Goal: Task Accomplishment & Management: Use online tool/utility

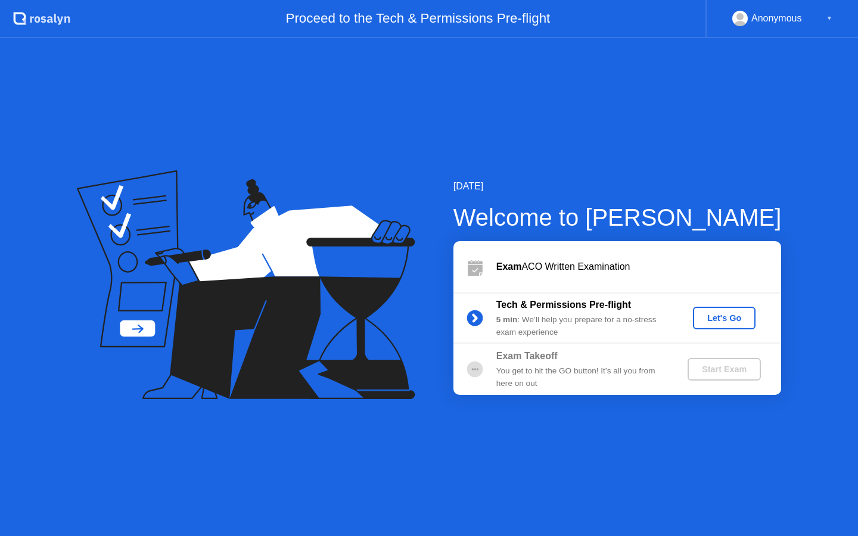
click at [730, 323] on div "Let's Go" at bounding box center [724, 319] width 53 height 10
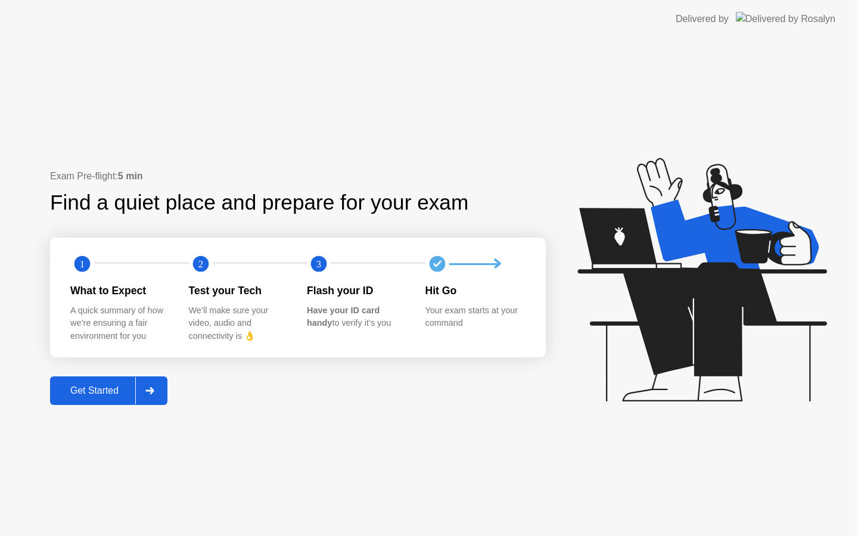
click at [730, 322] on icon at bounding box center [702, 280] width 249 height 244
click at [110, 390] on div "Get Started" at bounding box center [95, 391] width 82 height 11
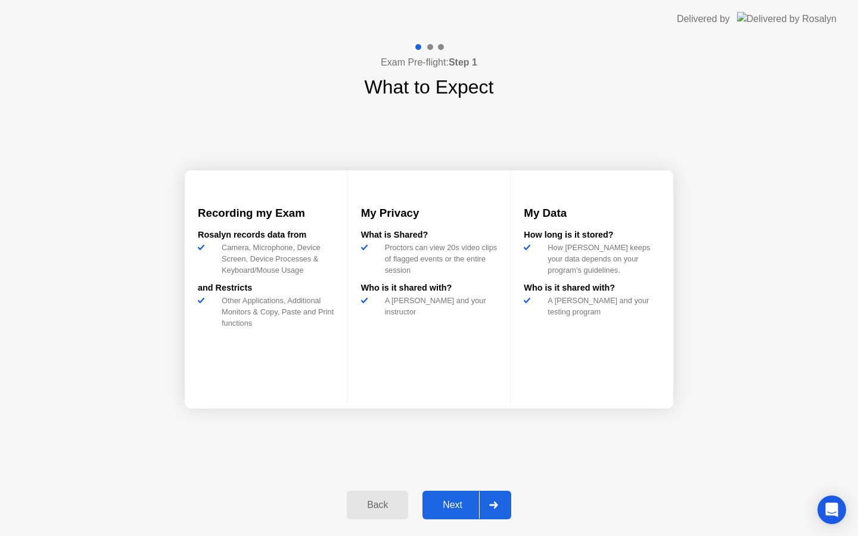
click at [465, 503] on div "Next" at bounding box center [452, 505] width 53 height 11
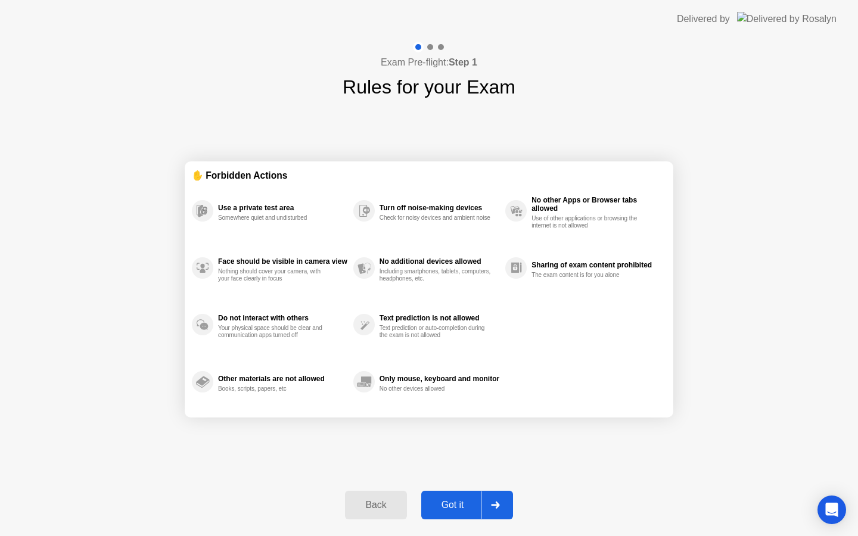
click at [464, 501] on div "Got it" at bounding box center [453, 505] width 56 height 11
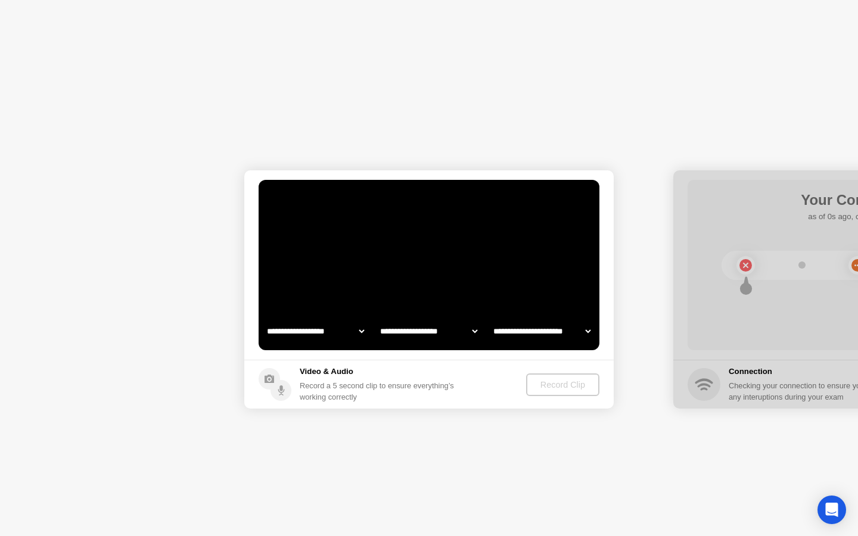
select select "**********"
select select "*******"
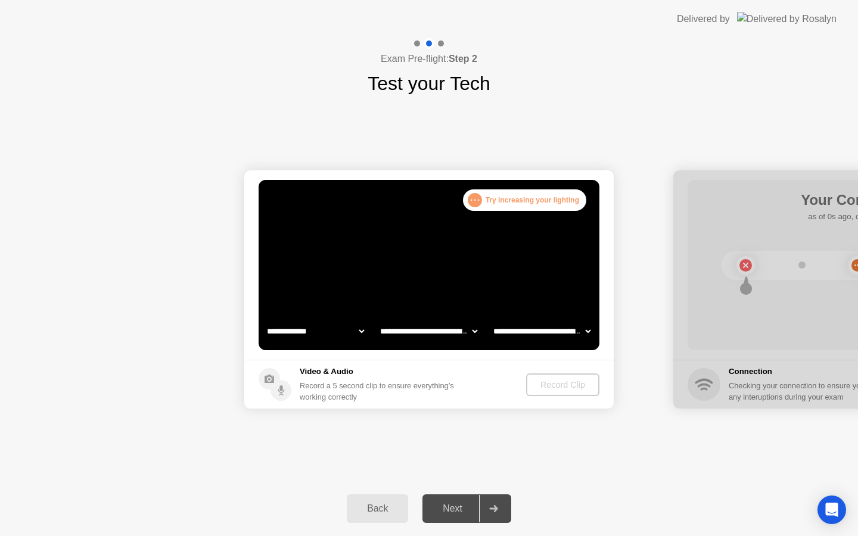
click at [527, 201] on div ". . . Try increasing your lighting" at bounding box center [524, 200] width 123 height 21
click at [362, 331] on select "**********" at bounding box center [316, 331] width 102 height 24
select select "**********"
click at [564, 380] on div "Record Clip" at bounding box center [564, 385] width 64 height 10
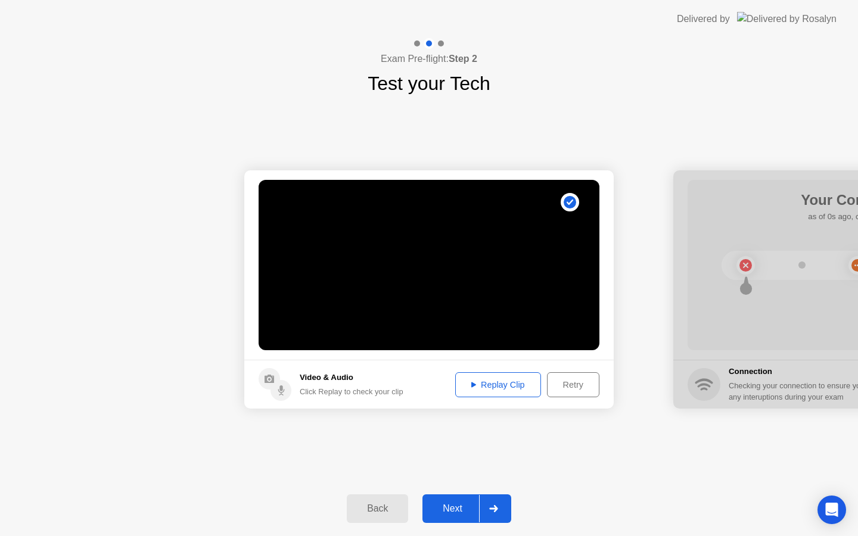
click at [461, 514] on div "Next" at bounding box center [452, 509] width 53 height 11
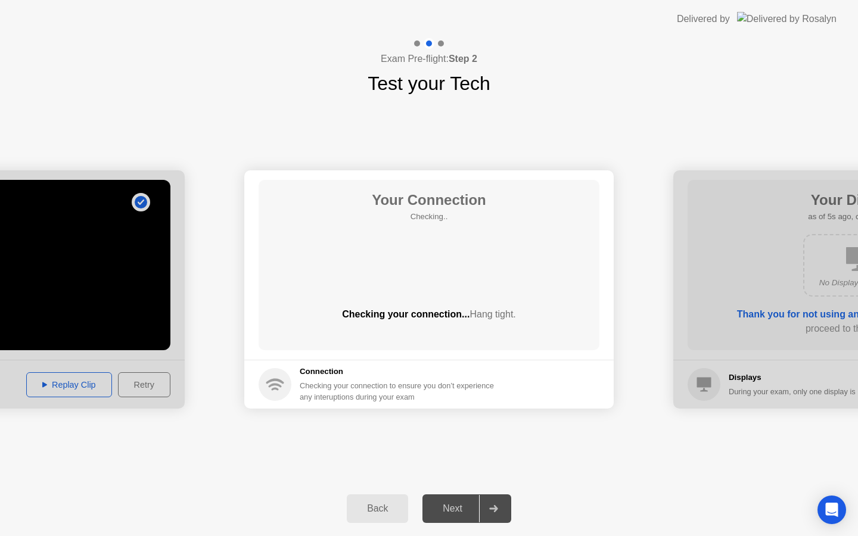
click at [66, 380] on div at bounding box center [0, 289] width 370 height 238
click at [77, 330] on div at bounding box center [0, 289] width 370 height 238
click at [75, 381] on div at bounding box center [0, 289] width 370 height 238
click at [86, 391] on div at bounding box center [0, 289] width 370 height 238
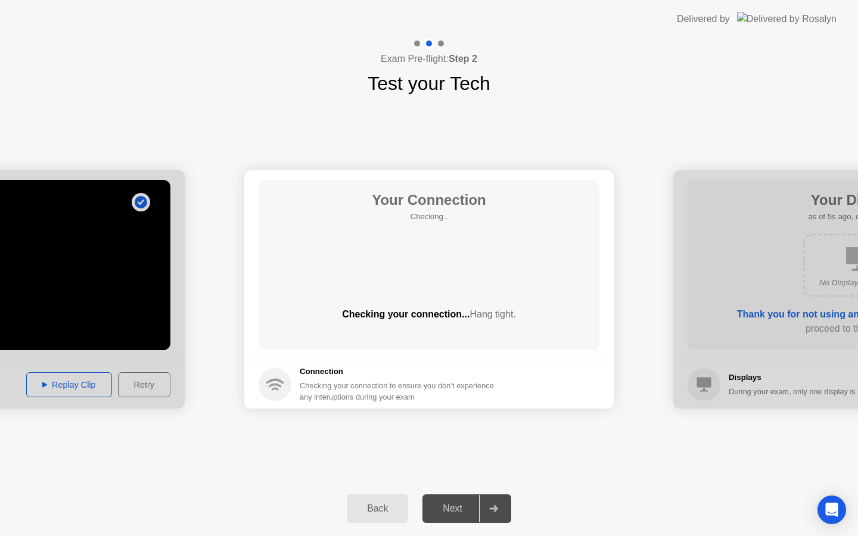
click at [314, 390] on div "Checking your connection to ensure you don’t experience any interuptions during…" at bounding box center [400, 391] width 201 height 23
click at [286, 387] on circle at bounding box center [275, 384] width 33 height 33
click at [491, 508] on icon at bounding box center [493, 508] width 9 height 7
click at [498, 516] on div at bounding box center [493, 508] width 29 height 27
click at [470, 512] on div "Next" at bounding box center [452, 509] width 53 height 11
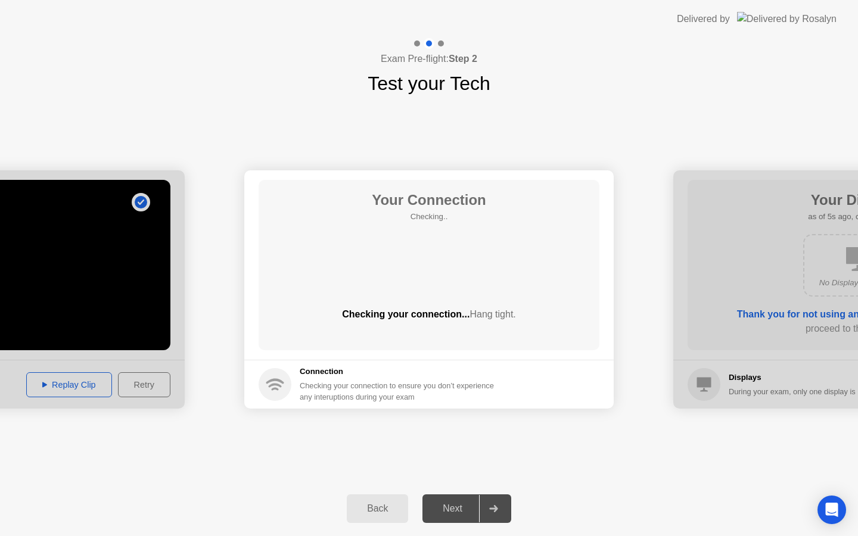
click at [471, 508] on div "Next" at bounding box center [452, 509] width 53 height 11
click at [491, 513] on div at bounding box center [493, 508] width 29 height 27
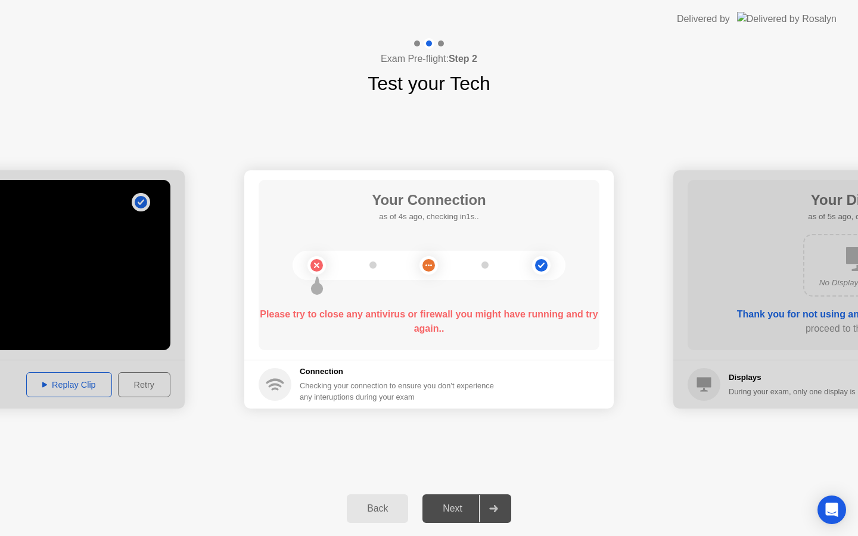
drag, startPoint x: 544, startPoint y: 326, endPoint x: 495, endPoint y: 309, distance: 51.8
click at [495, 309] on div "Please try to close any antivirus or firewall you might have running and try ag…" at bounding box center [429, 322] width 341 height 29
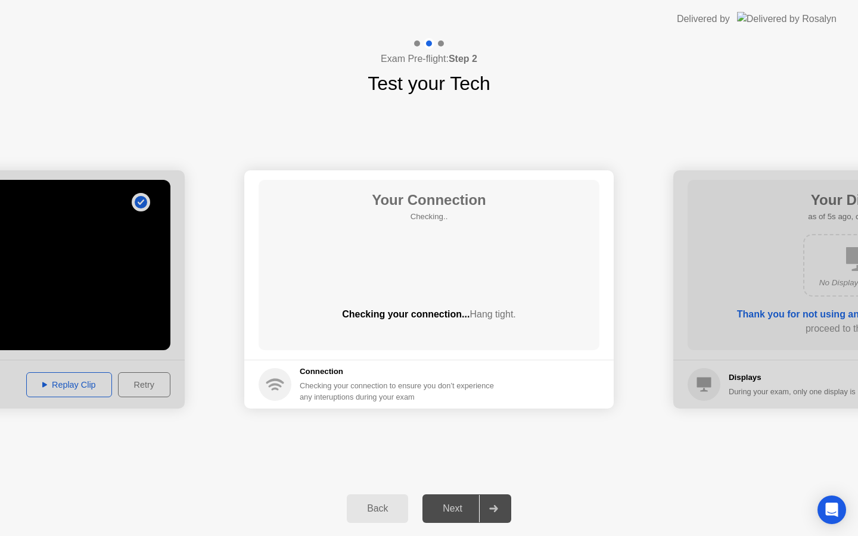
click at [439, 269] on div "Your Connection Checking.. Checking your connection... Hang tight." at bounding box center [429, 265] width 341 height 170
drag, startPoint x: 439, startPoint y: 269, endPoint x: 449, endPoint y: 269, distance: 10.1
click at [441, 269] on div "Your Connection Checking.. Checking your connection... Hang tight." at bounding box center [429, 265] width 341 height 170
click at [757, 326] on div at bounding box center [859, 289] width 370 height 238
click at [765, 319] on div at bounding box center [859, 289] width 370 height 238
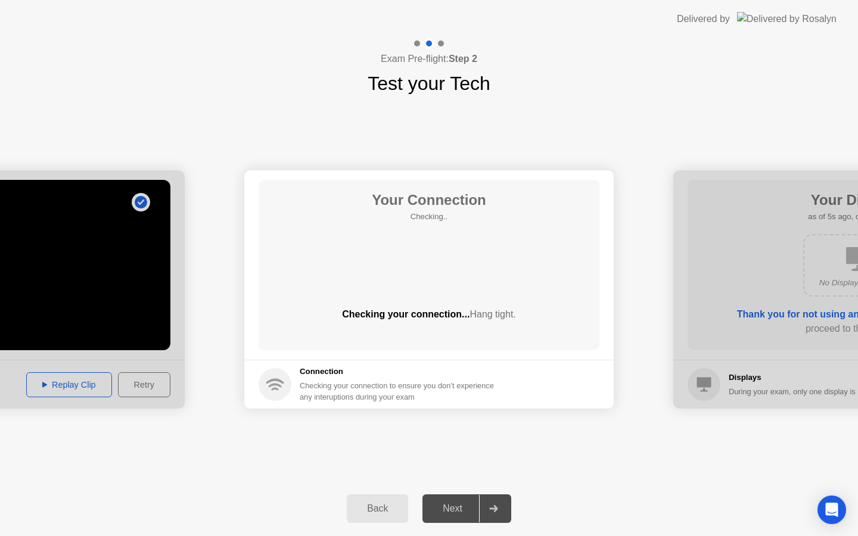
click at [765, 316] on div at bounding box center [859, 289] width 370 height 238
click at [761, 374] on div at bounding box center [859, 289] width 370 height 238
click at [497, 511] on icon at bounding box center [493, 508] width 9 height 7
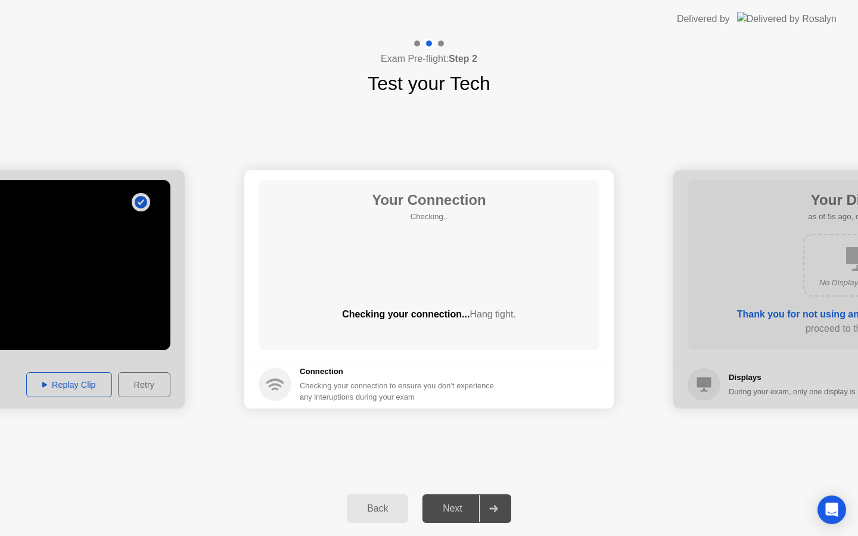
click at [305, 376] on h5 "Connection" at bounding box center [400, 372] width 201 height 12
click at [131, 262] on div at bounding box center [0, 289] width 370 height 238
click at [387, 504] on div "Back" at bounding box center [377, 509] width 54 height 11
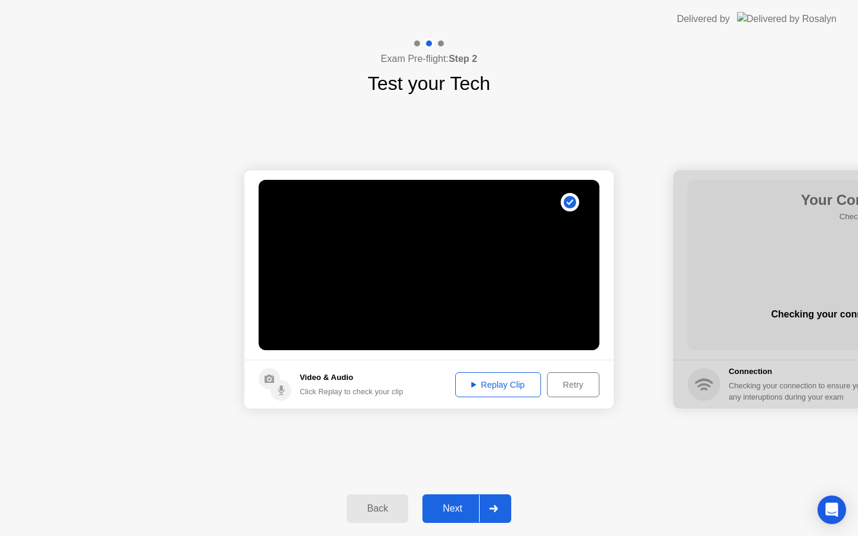
click at [489, 384] on div "Replay Clip" at bounding box center [498, 385] width 77 height 10
click at [496, 508] on icon at bounding box center [493, 508] width 8 height 7
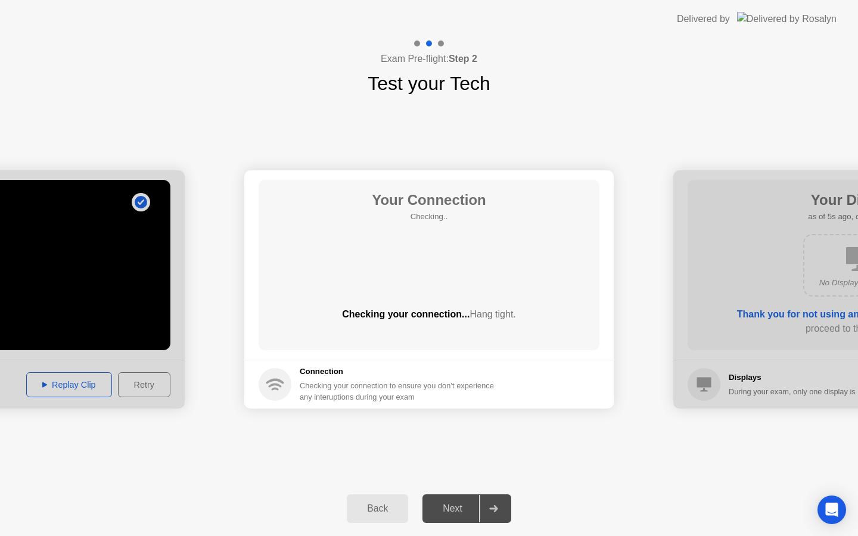
click at [98, 378] on div at bounding box center [0, 289] width 370 height 238
click at [82, 389] on div at bounding box center [0, 289] width 370 height 238
click at [389, 504] on div "Back" at bounding box center [377, 509] width 54 height 11
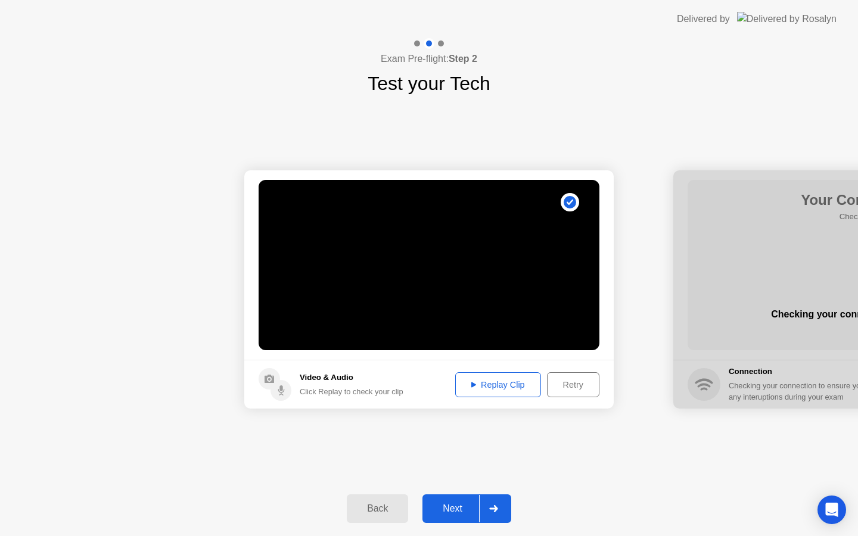
click at [503, 383] on div "Replay Clip" at bounding box center [498, 385] width 77 height 10
click at [492, 514] on div at bounding box center [493, 508] width 29 height 27
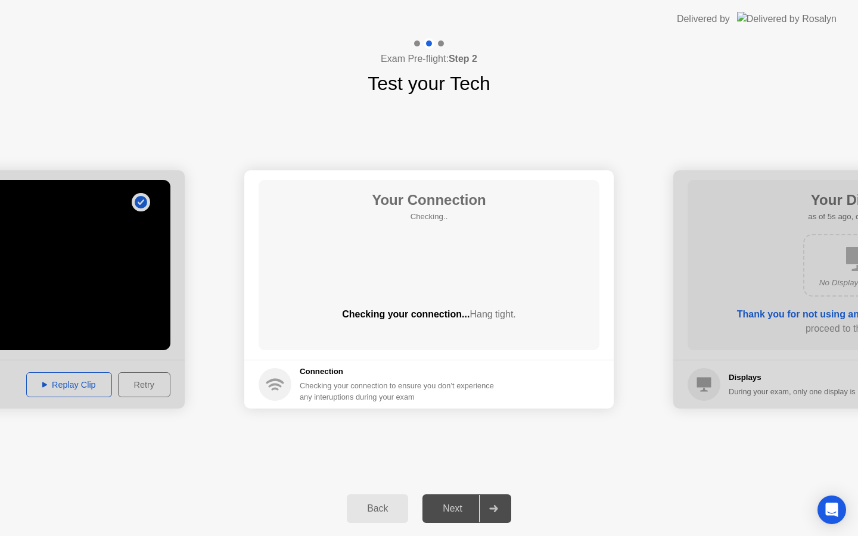
click at [269, 389] on circle at bounding box center [275, 384] width 33 height 33
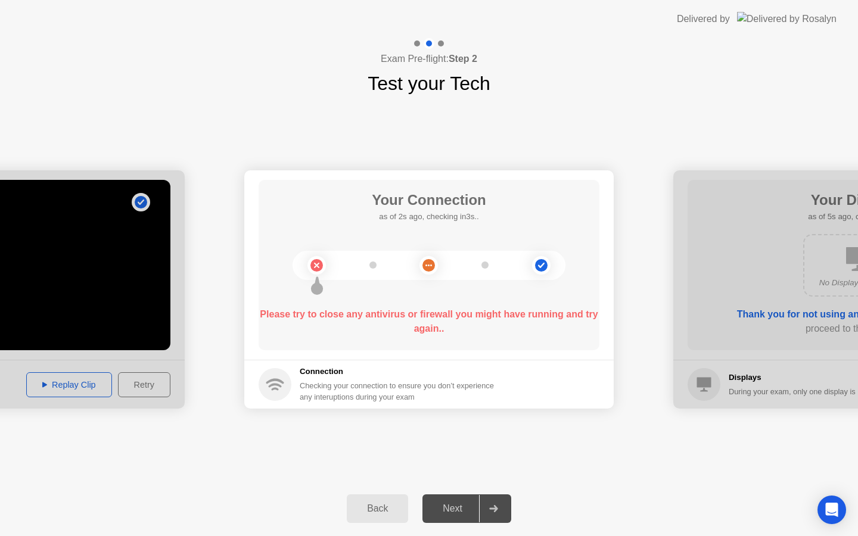
click at [541, 268] on circle at bounding box center [541, 265] width 13 height 13
drag, startPoint x: 541, startPoint y: 268, endPoint x: 507, endPoint y: 268, distance: 34.0
click at [527, 268] on icon at bounding box center [541, 265] width 48 height 48
click at [430, 262] on circle at bounding box center [429, 265] width 13 height 13
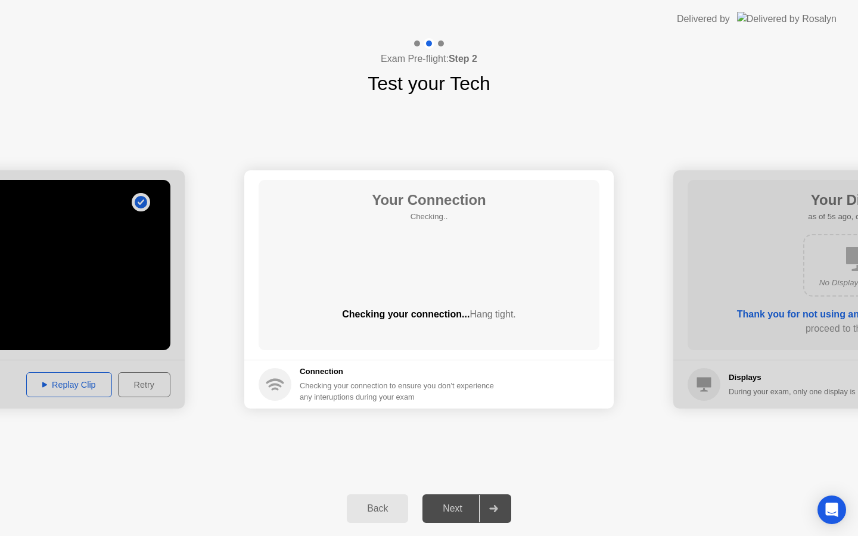
click at [430, 262] on div "Your Connection Checking.. Checking your connection... Hang tight." at bounding box center [429, 265] width 341 height 170
click at [496, 517] on div at bounding box center [493, 508] width 29 height 27
click at [495, 516] on div at bounding box center [493, 508] width 29 height 27
click at [780, 394] on div at bounding box center [859, 289] width 370 height 238
drag, startPoint x: 727, startPoint y: 337, endPoint x: 713, endPoint y: 337, distance: 13.7
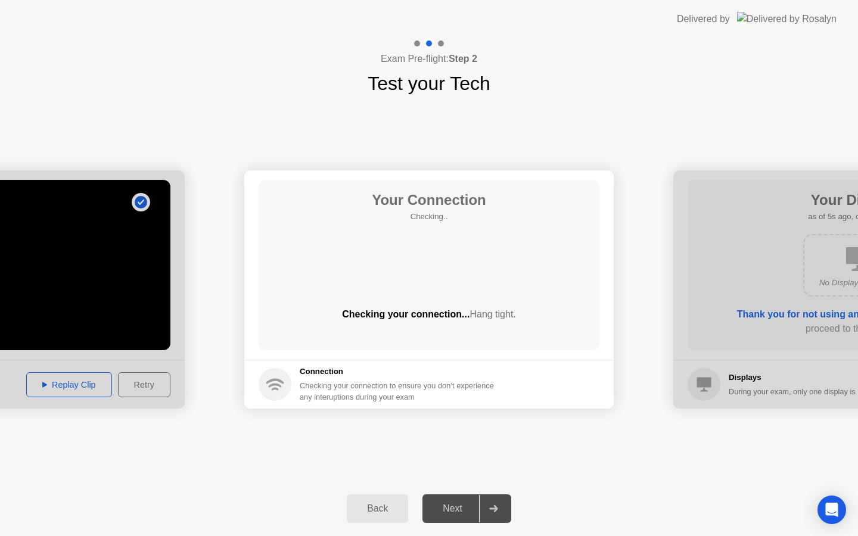
click at [400, 508] on div "Back" at bounding box center [377, 509] width 54 height 11
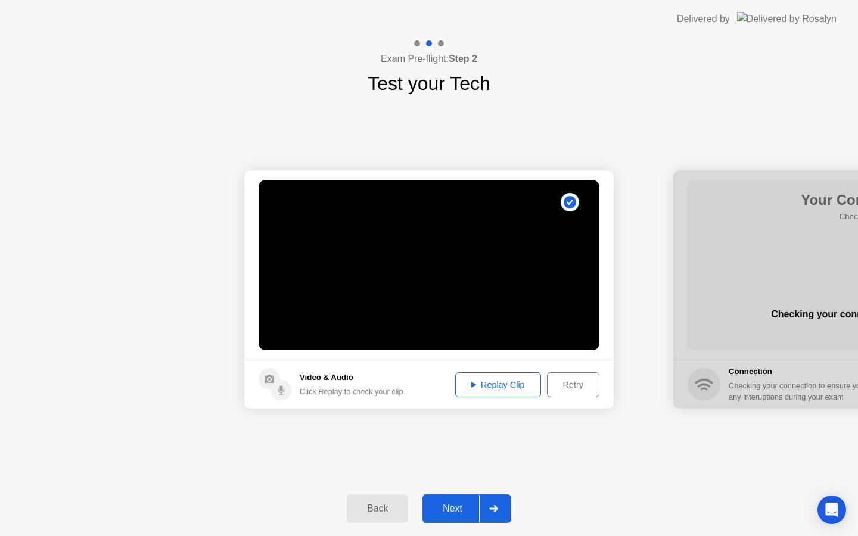
click at [496, 514] on div at bounding box center [493, 508] width 29 height 27
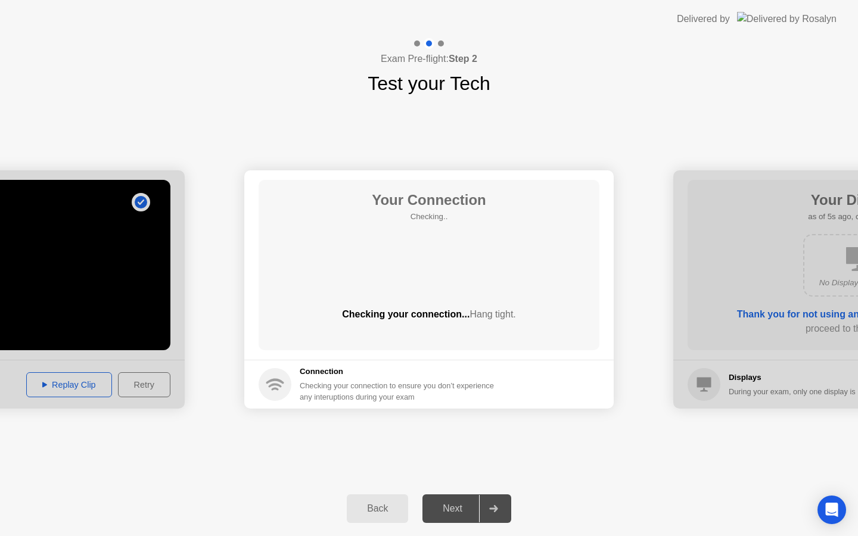
click at [347, 510] on button "Back" at bounding box center [377, 509] width 61 height 29
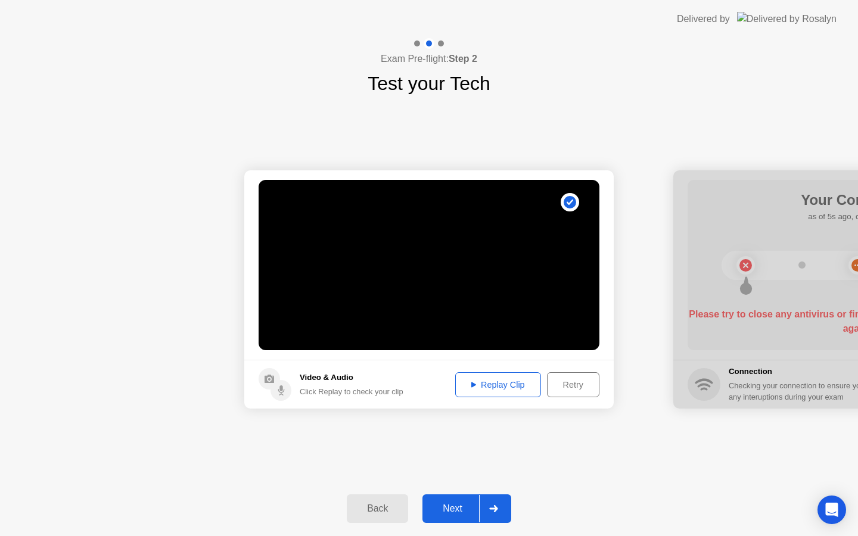
click at [730, 321] on div at bounding box center [859, 289] width 370 height 238
click at [500, 514] on div at bounding box center [493, 508] width 29 height 27
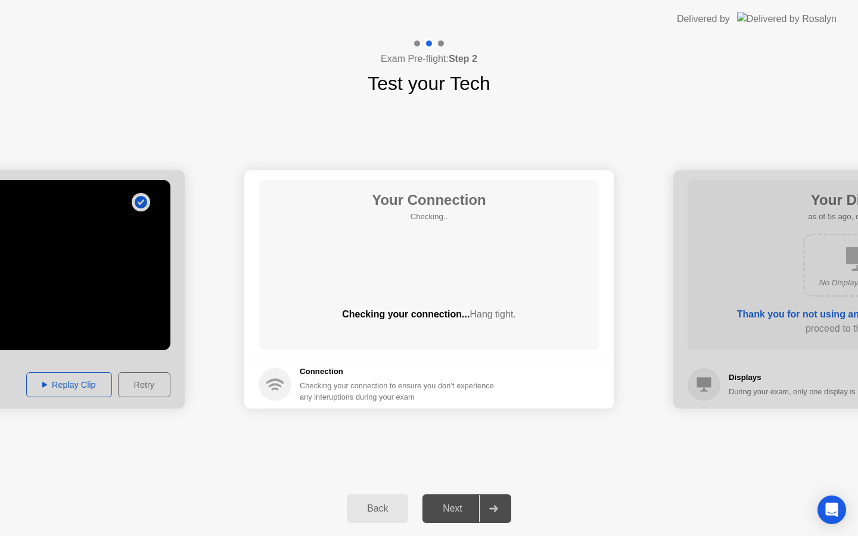
click at [798, 315] on div at bounding box center [859, 289] width 370 height 238
click at [796, 314] on div at bounding box center [859, 289] width 370 height 238
click at [756, 299] on div at bounding box center [859, 289] width 370 height 238
drag, startPoint x: 756, startPoint y: 299, endPoint x: 712, endPoint y: 323, distance: 50.4
click at [712, 323] on div at bounding box center [859, 289] width 370 height 238
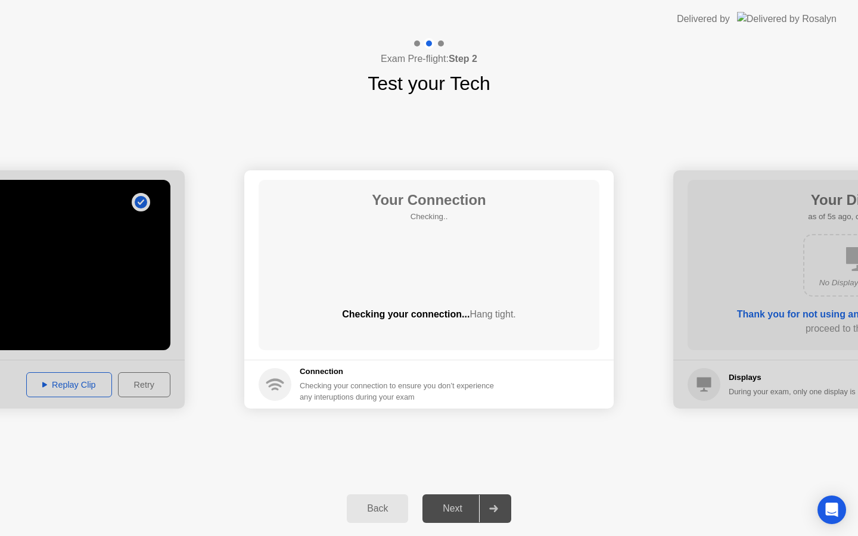
drag, startPoint x: 316, startPoint y: 377, endPoint x: 328, endPoint y: 423, distance: 47.4
drag, startPoint x: 328, startPoint y: 423, endPoint x: 327, endPoint y: 401, distance: 21.5
